Goal: Task Accomplishment & Management: Manage account settings

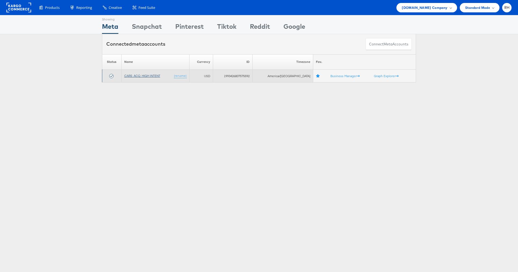
click at [143, 75] on link "CARS_ACQ_HIGH INTENT" at bounding box center [142, 76] width 36 height 4
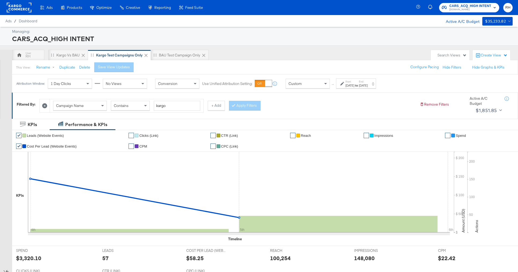
click at [502, 196] on div "$ $ 50 $ 100 $ 150 $ 200 Amount (USD) 50 100 150 200 Actions 2K 4K 6K 8K Delive…" at bounding box center [484, 196] width 60 height 89
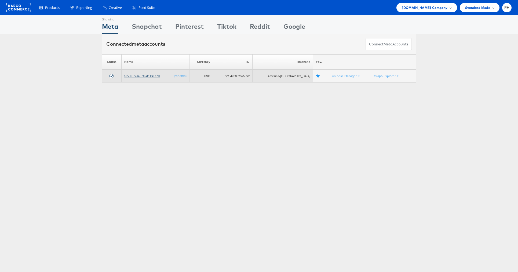
click at [156, 75] on link "CARS_ACQ_HIGH INTENT" at bounding box center [142, 76] width 36 height 4
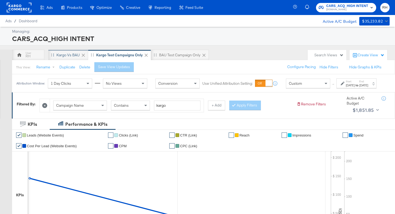
click at [71, 54] on div "Kargo vs BAU" at bounding box center [67, 55] width 23 height 5
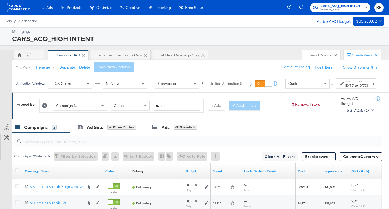
click at [361, 87] on div "[DATE]" at bounding box center [363, 85] width 9 height 4
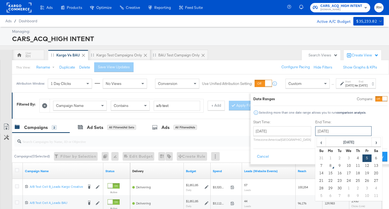
click at [333, 130] on input "[DATE]" at bounding box center [343, 131] width 56 height 10
click at [317, 166] on td "7" at bounding box center [321, 166] width 9 height 8
type input "[DATE]"
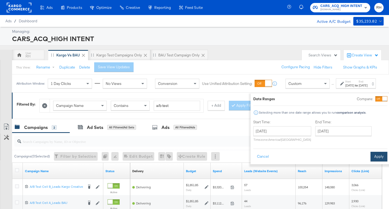
click at [373, 155] on button "Apply" at bounding box center [379, 157] width 17 height 10
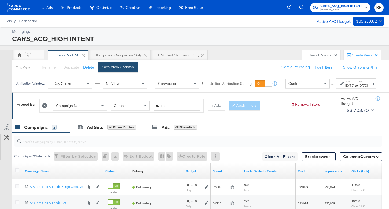
click at [110, 65] on div "Save View Updates" at bounding box center [118, 66] width 32 height 5
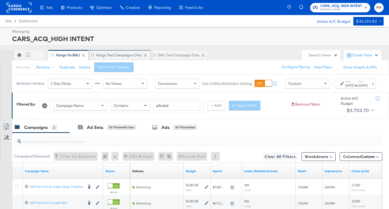
click at [110, 57] on div "Kargo test campaigns only" at bounding box center [119, 55] width 46 height 5
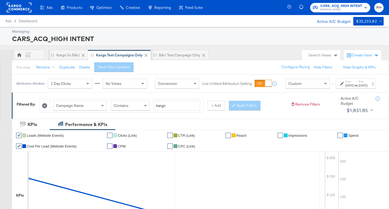
click at [359, 87] on div "[DATE]" at bounding box center [363, 85] width 9 height 4
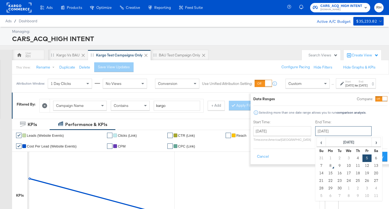
click at [330, 132] on input "[DATE]" at bounding box center [343, 131] width 56 height 10
click at [317, 165] on td "7" at bounding box center [321, 166] width 9 height 8
type input "[DATE]"
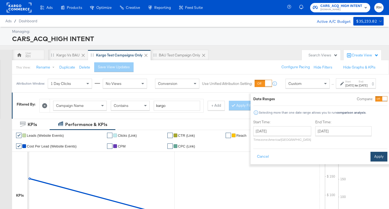
click at [371, 158] on button "Apply" at bounding box center [379, 157] width 17 height 10
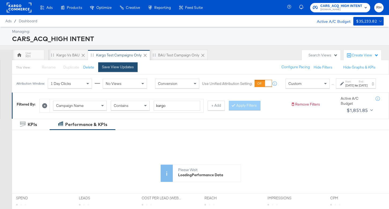
click at [116, 64] on button "Save View Updates" at bounding box center [117, 67] width 39 height 10
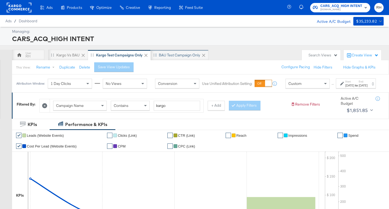
click at [164, 52] on div "BAU Test campaign only" at bounding box center [180, 55] width 58 height 11
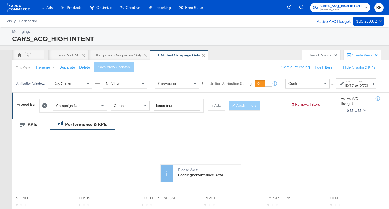
click at [364, 87] on div "[DATE]" at bounding box center [363, 85] width 9 height 4
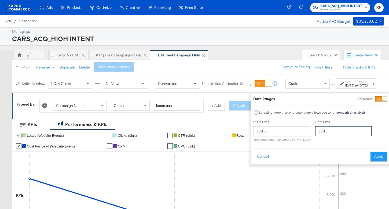
click at [334, 131] on input "[DATE]" at bounding box center [343, 131] width 56 height 10
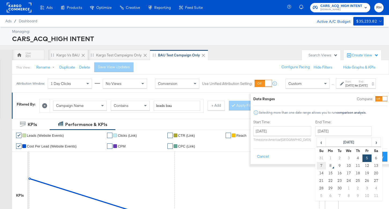
click at [317, 166] on td "7" at bounding box center [321, 166] width 9 height 8
type input "[DATE]"
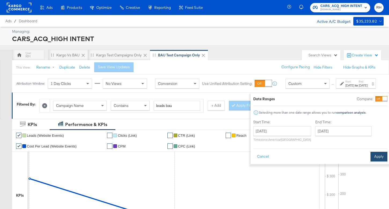
click at [371, 155] on button "Apply" at bounding box center [379, 157] width 17 height 10
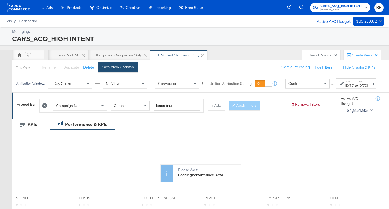
click at [105, 64] on div "Save View Updates" at bounding box center [118, 66] width 32 height 5
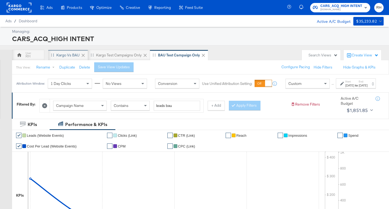
click at [72, 53] on div "Kargo vs BAU" at bounding box center [67, 55] width 23 height 5
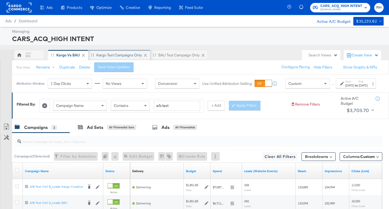
click at [120, 53] on div "Kargo test campaigns only" at bounding box center [119, 55] width 46 height 5
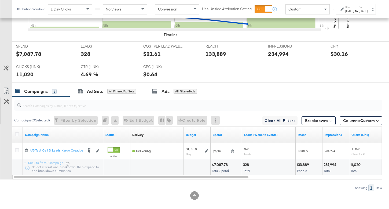
scroll to position [215, 0]
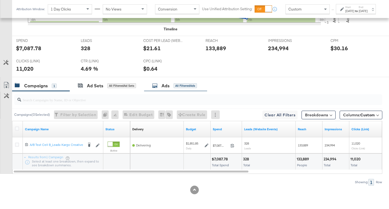
click at [167, 86] on div "Ads" at bounding box center [166, 86] width 8 height 6
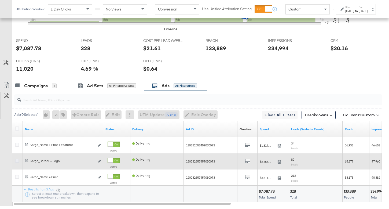
click at [17, 161] on icon at bounding box center [17, 161] width 4 height 4
click at [0, 0] on input "checkbox" at bounding box center [0, 0] width 0 height 0
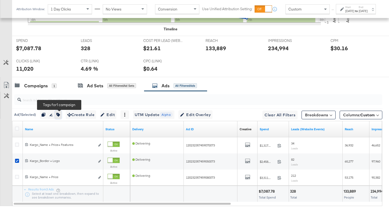
click at [58, 115] on icon "button" at bounding box center [58, 115] width 4 height 4
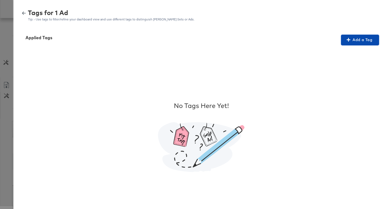
click at [347, 42] on span "Add a Tag" at bounding box center [360, 40] width 34 height 7
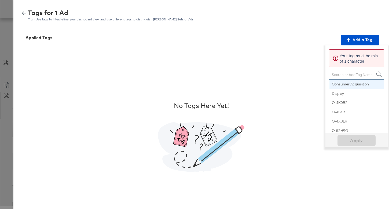
click at [347, 71] on div "Search or Add Tag Name" at bounding box center [356, 74] width 55 height 9
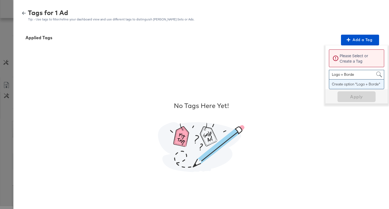
type input "Logo + Border"
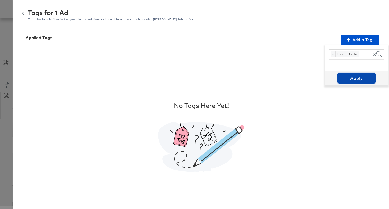
click at [356, 77] on span "Apply" at bounding box center [357, 78] width 34 height 8
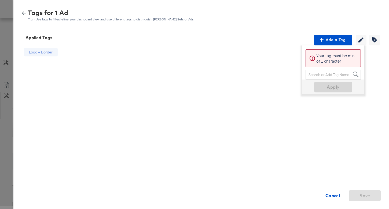
click at [24, 10] on div "Tags for 1 Ad Tip: - Use tags to filter/refine your dashboard view and use diff…" at bounding box center [201, 16] width 363 height 12
click at [24, 14] on icon "button" at bounding box center [24, 13] width 4 height 4
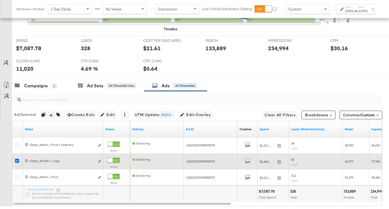
click at [16, 160] on icon at bounding box center [17, 161] width 4 height 4
click at [0, 0] on input "checkbox" at bounding box center [0, 0] width 0 height 0
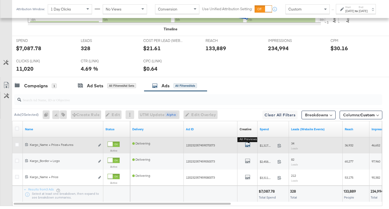
click at [249, 145] on icon "default" at bounding box center [247, 144] width 5 height 5
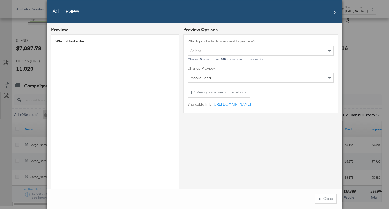
click at [325, 204] on div "x Close" at bounding box center [194, 198] width 295 height 20
click at [325, 200] on button "x Close" at bounding box center [326, 199] width 22 height 10
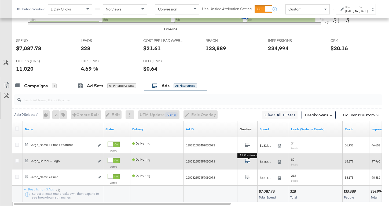
click at [246, 160] on icon "default" at bounding box center [247, 160] width 5 height 5
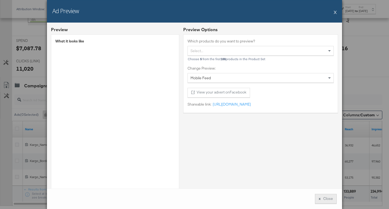
click at [324, 198] on button "x Close" at bounding box center [326, 199] width 22 height 10
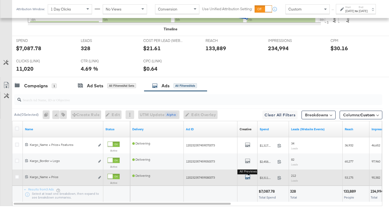
click at [248, 177] on icon "default" at bounding box center [247, 176] width 5 height 5
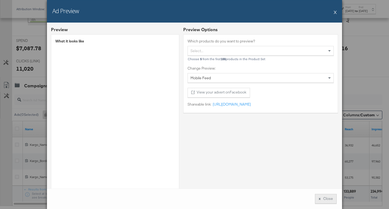
click at [330, 195] on button "x Close" at bounding box center [326, 199] width 22 height 10
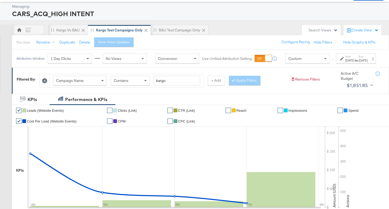
scroll to position [0, 0]
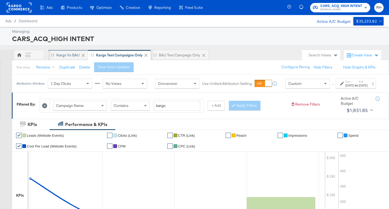
click at [61, 59] on div "Kargo vs BAU" at bounding box center [68, 55] width 40 height 11
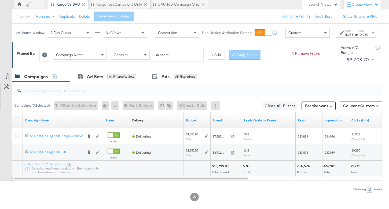
scroll to position [62, 0]
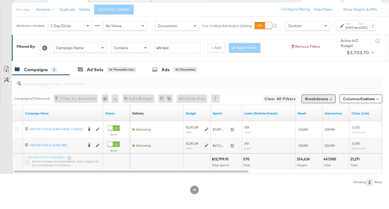
click at [315, 99] on button "Breakdowns" at bounding box center [319, 98] width 34 height 9
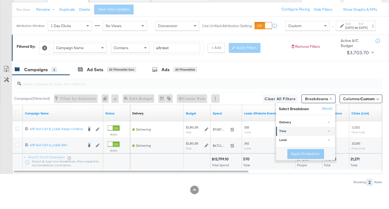
click at [298, 130] on div "Time" at bounding box center [305, 131] width 53 height 4
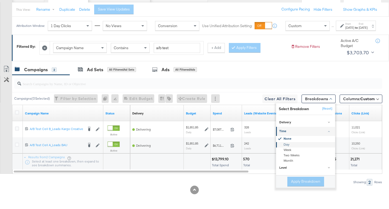
click at [289, 145] on div "Day" at bounding box center [306, 144] width 58 height 5
click at [299, 184] on button "Apply Breakdown" at bounding box center [305, 182] width 37 height 10
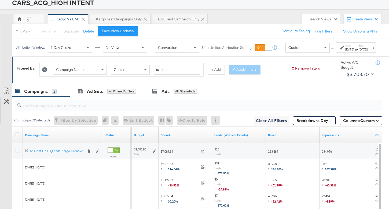
scroll to position [0, 0]
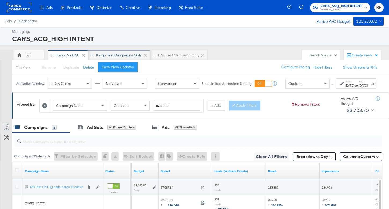
click at [112, 57] on div "Kargo test campaigns only" at bounding box center [119, 55] width 46 height 5
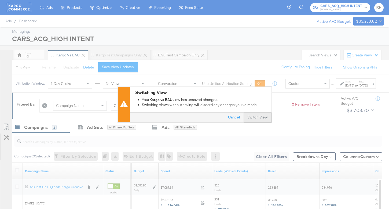
click at [252, 119] on button "Switch View" at bounding box center [258, 118] width 28 height 10
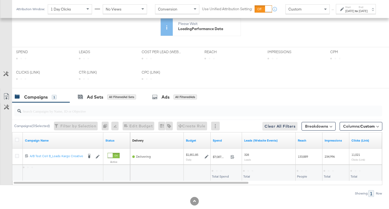
scroll to position [215, 0]
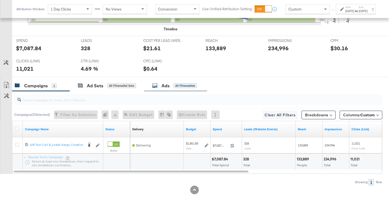
click at [170, 85] on div "Ads All Filtered Ads" at bounding box center [174, 86] width 45 height 6
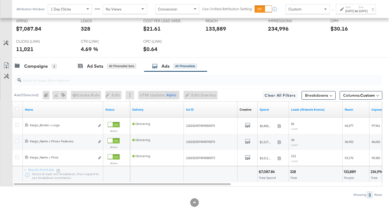
scroll to position [239, 0]
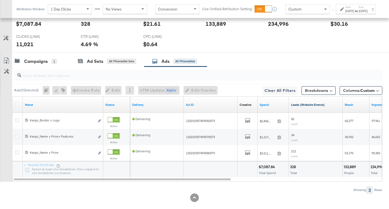
click at [330, 103] on link "Leads (Website Events)" at bounding box center [315, 105] width 49 height 4
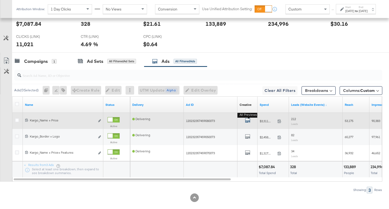
click at [249, 119] on icon "default" at bounding box center [247, 120] width 5 height 5
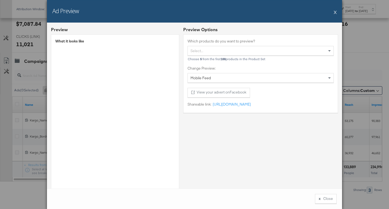
click at [336, 13] on button "X" at bounding box center [335, 12] width 3 height 11
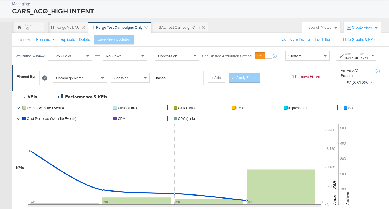
scroll to position [0, 0]
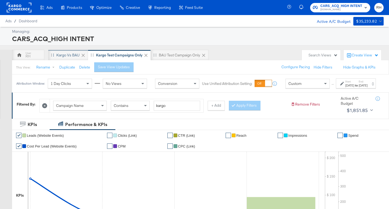
click at [61, 55] on div "Kargo vs BAU" at bounding box center [67, 55] width 23 height 5
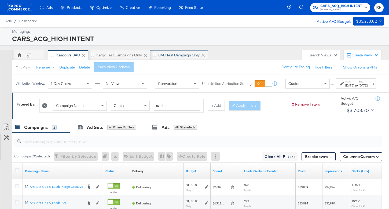
click at [161, 54] on div "BAU Test campaign only" at bounding box center [178, 55] width 41 height 5
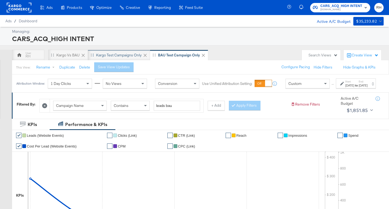
click at [112, 56] on div "Kargo test campaigns only" at bounding box center [119, 55] width 46 height 5
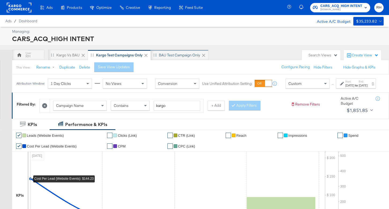
click at [168, 58] on div "BAU Test campaign only" at bounding box center [180, 55] width 58 height 11
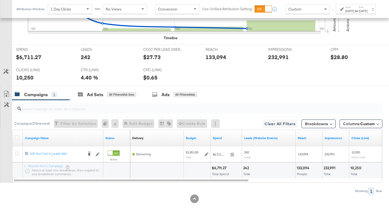
scroll to position [215, 0]
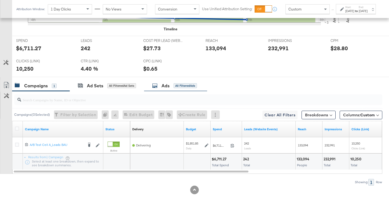
click at [165, 85] on div "Ads" at bounding box center [166, 86] width 8 height 6
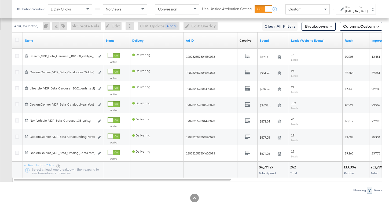
scroll to position [311, 0]
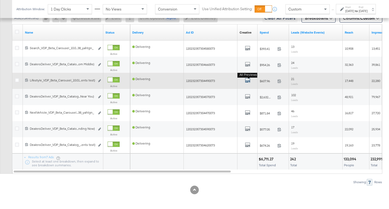
click at [248, 81] on icon "default" at bounding box center [247, 80] width 5 height 5
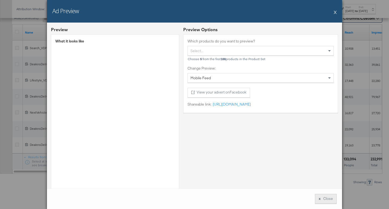
click at [323, 198] on button "x Close" at bounding box center [326, 199] width 22 height 10
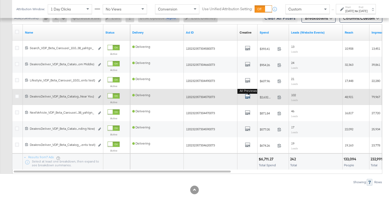
click at [247, 95] on icon "default" at bounding box center [247, 96] width 5 height 5
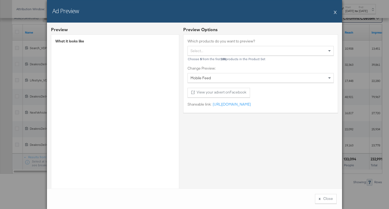
click at [274, 162] on div "Preview Options Which products do you want to preview? Select... Choose 5 from …" at bounding box center [260, 129] width 155 height 205
click at [238, 153] on div "Preview Options Which products do you want to preview? Select... Choose 5 from …" at bounding box center [260, 129] width 155 height 205
click at [322, 198] on button "x Close" at bounding box center [326, 199] width 22 height 10
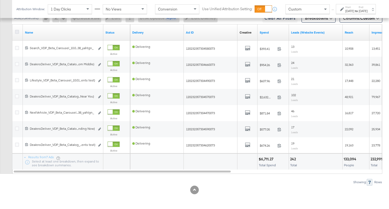
click at [16, 31] on icon at bounding box center [17, 32] width 4 height 4
click at [0, 0] on input "checkbox" at bounding box center [0, 0] width 0 height 0
